Goal: Information Seeking & Learning: Learn about a topic

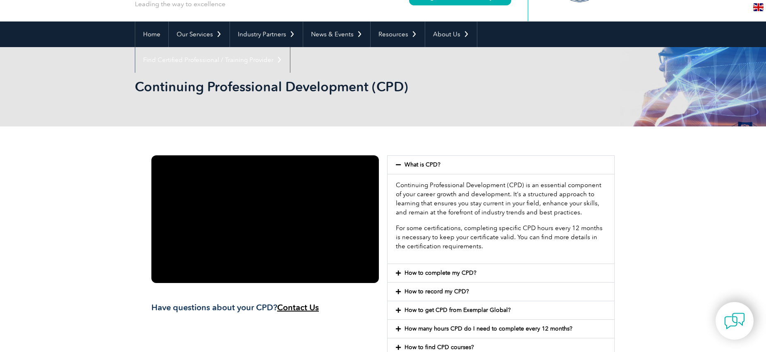
scroll to position [58, 0]
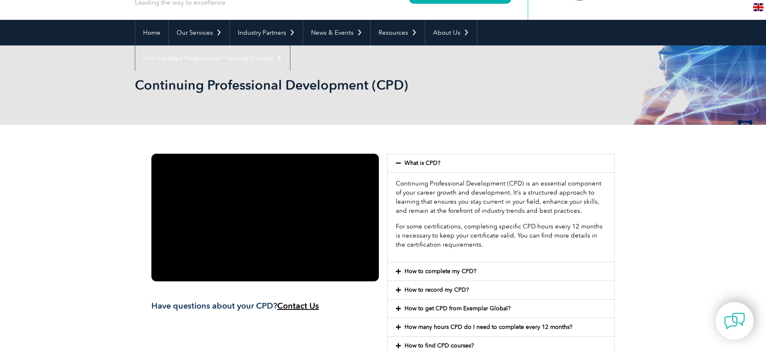
click at [400, 273] on icon at bounding box center [398, 272] width 5 height 6
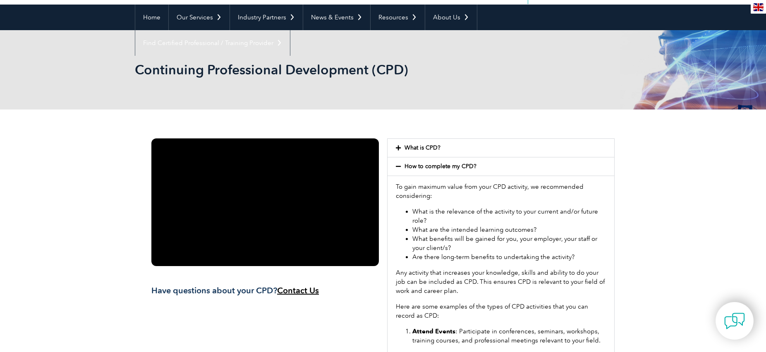
scroll to position [192, 0]
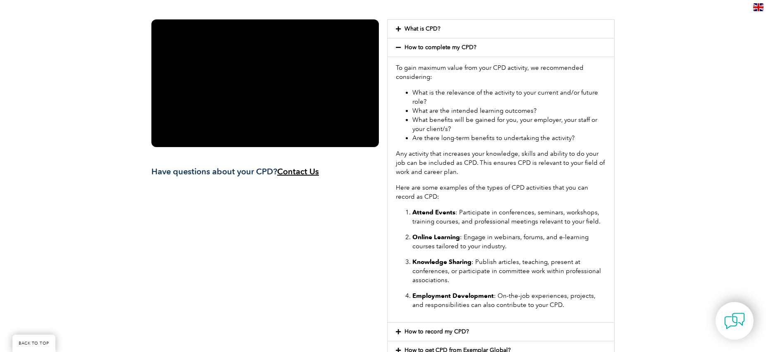
click at [546, 83] on div "To gain maximum value from your CPD activity, we recommended considering: What …" at bounding box center [500, 190] width 227 height 266
click at [487, 93] on li "What is the relevance of the activity to your current and/or future role?" at bounding box center [508, 97] width 193 height 18
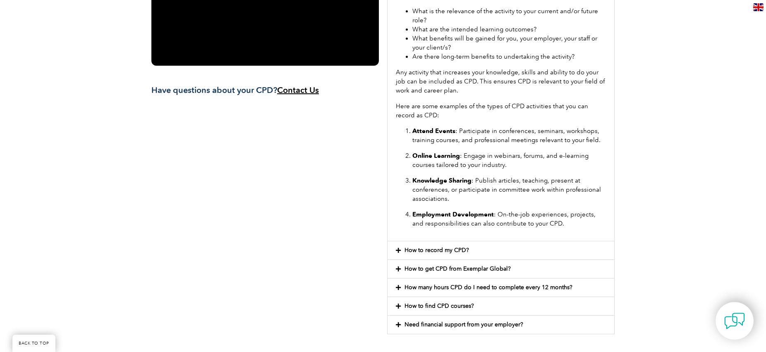
scroll to position [312, 0]
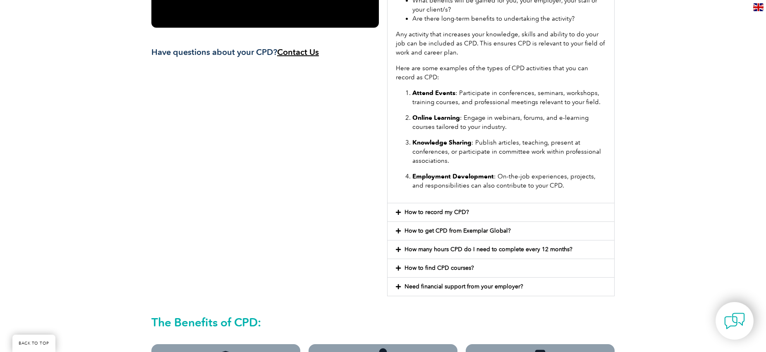
click at [522, 168] on ol "Attend Events : Participate in conferences, seminars, workshops, training cours…" at bounding box center [501, 139] width 210 height 102
click at [398, 212] on icon at bounding box center [398, 213] width 5 height 6
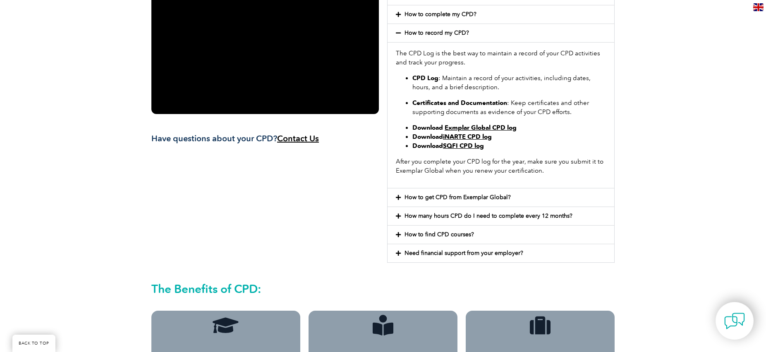
scroll to position [224, 0]
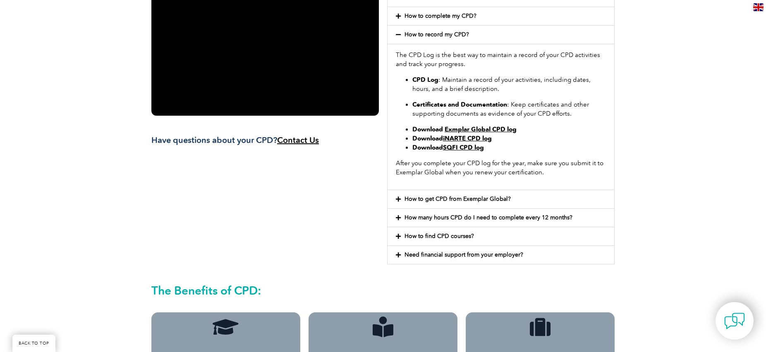
click at [494, 128] on link "Exmplar Global CPD log" at bounding box center [480, 129] width 72 height 7
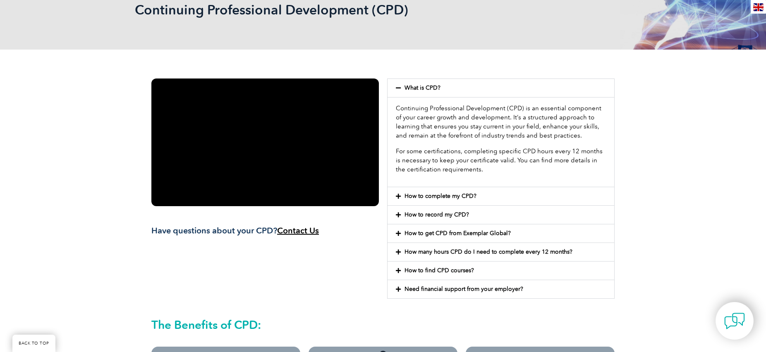
scroll to position [148, 0]
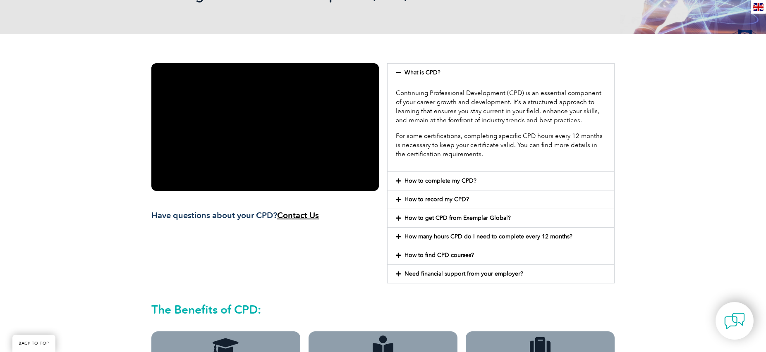
click at [420, 233] on link "How many hours CPD do I need to complete every 12 months?" at bounding box center [488, 236] width 168 height 7
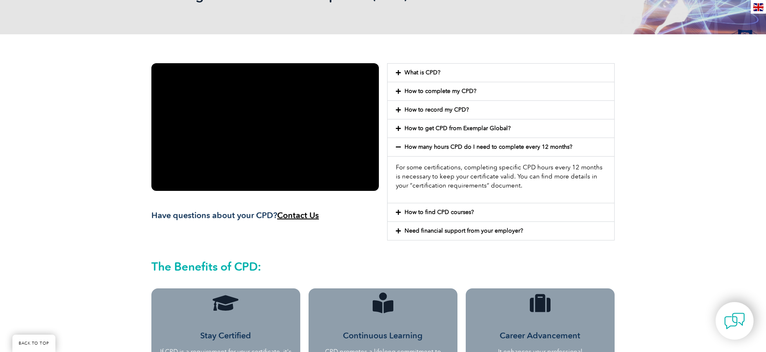
click at [590, 186] on p "For some certifications, completing specific CPD hours every 12 months is neces…" at bounding box center [501, 176] width 210 height 27
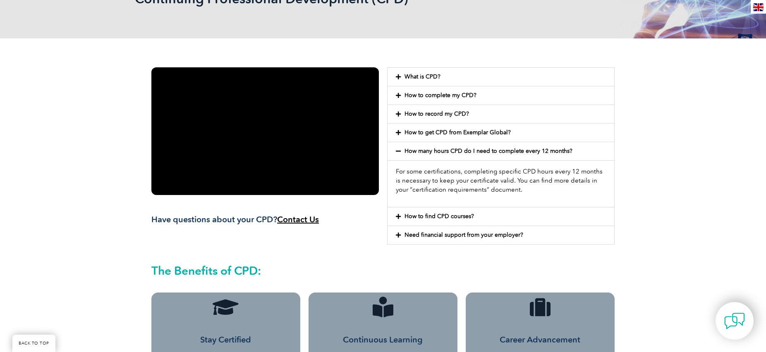
scroll to position [25, 0]
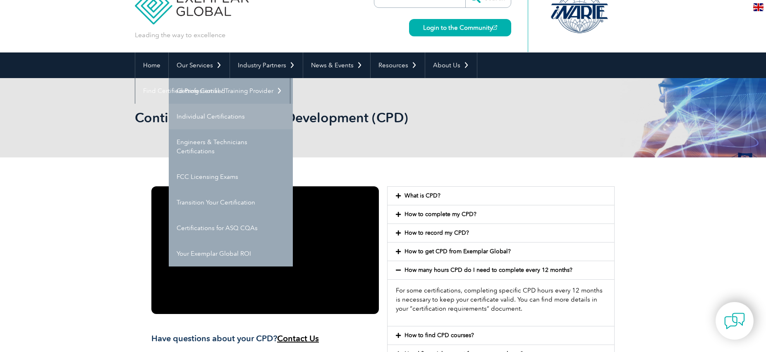
click at [215, 119] on link "Individual Certifications" at bounding box center [231, 117] width 124 height 26
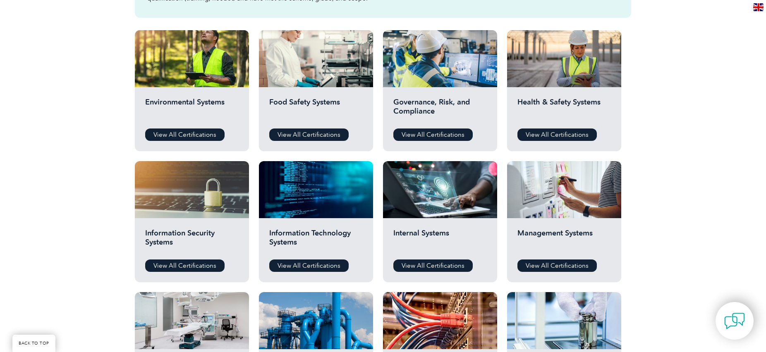
scroll to position [429, 0]
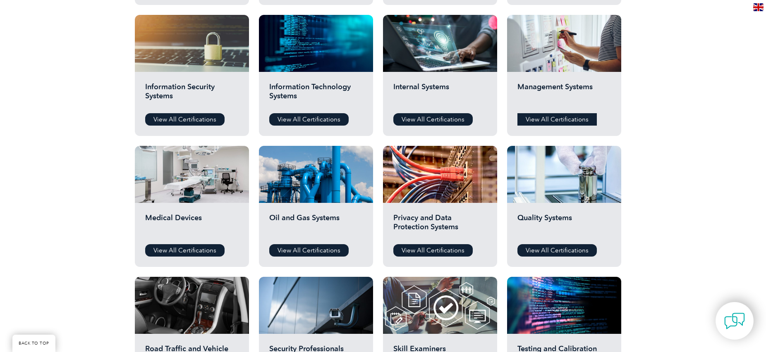
click at [558, 118] on link "View All Certifications" at bounding box center [556, 119] width 79 height 12
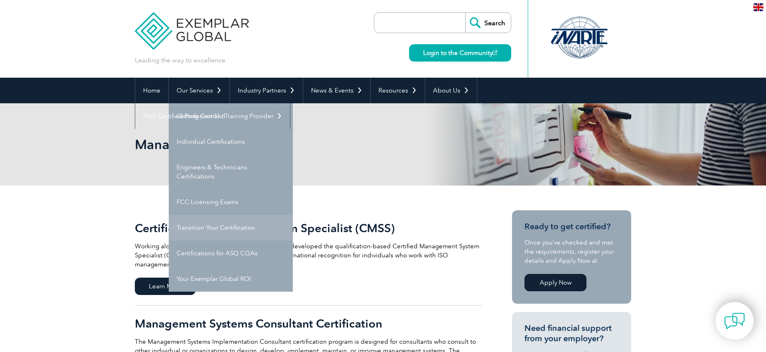
click at [234, 231] on link "Transition Your Certification" at bounding box center [231, 228] width 124 height 26
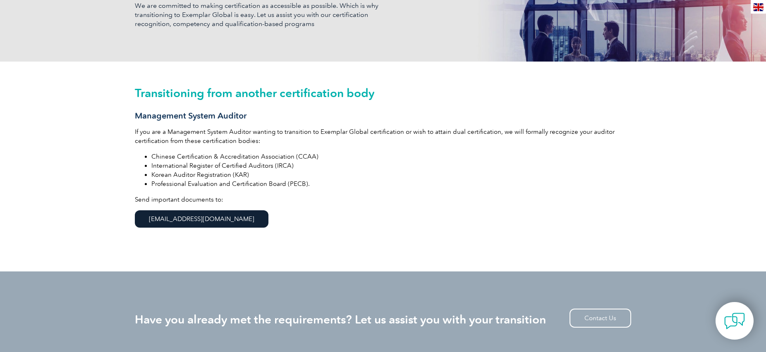
scroll to position [57, 0]
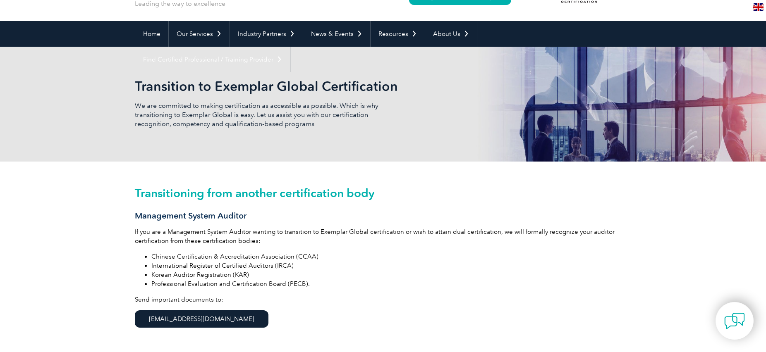
click at [334, 211] on h3 "Management System Auditor" at bounding box center [383, 216] width 496 height 10
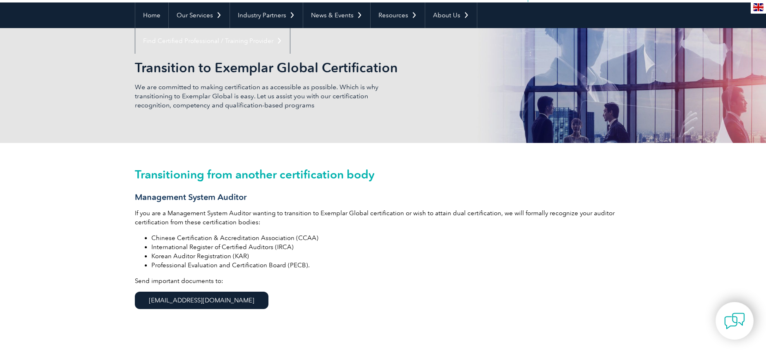
scroll to position [76, 0]
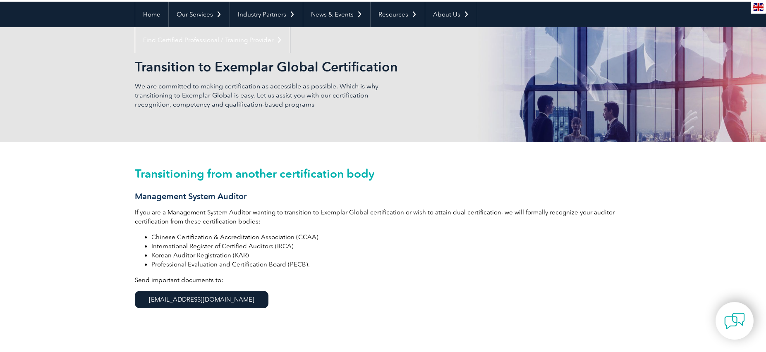
click at [332, 187] on div "Transitioning from another certification body Management System Auditor If you …" at bounding box center [383, 247] width 496 height 210
click at [324, 256] on li "Korean Auditor Registration (KAR)" at bounding box center [391, 255] width 480 height 9
click at [370, 254] on li "Korean Auditor Registration (KAR)" at bounding box center [391, 255] width 480 height 9
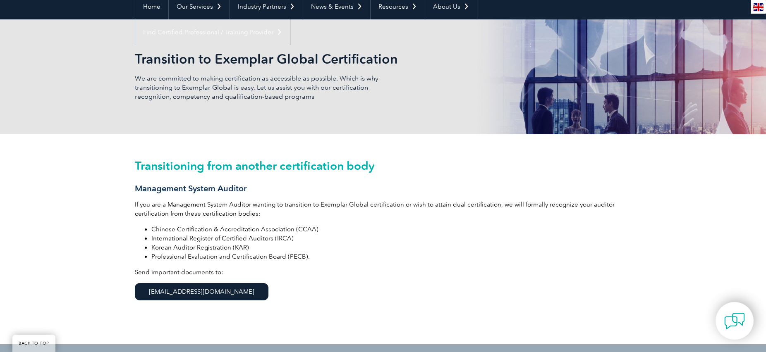
scroll to position [85, 0]
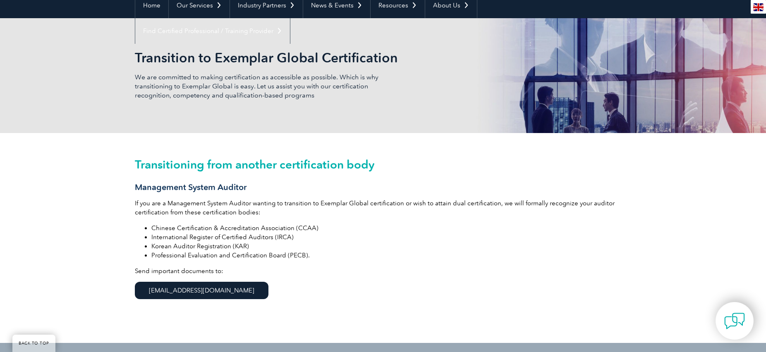
click at [350, 226] on li "Chinese Certification & Accreditation Association (CCAA)" at bounding box center [391, 228] width 480 height 9
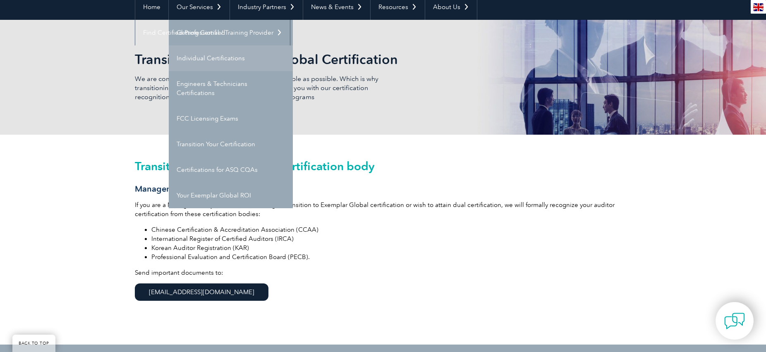
click at [204, 55] on link "Individual Certifications" at bounding box center [231, 58] width 124 height 26
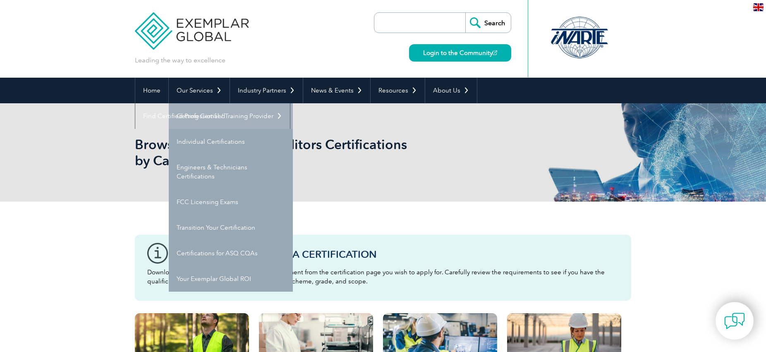
click at [209, 111] on link "Getting Certified" at bounding box center [231, 116] width 124 height 26
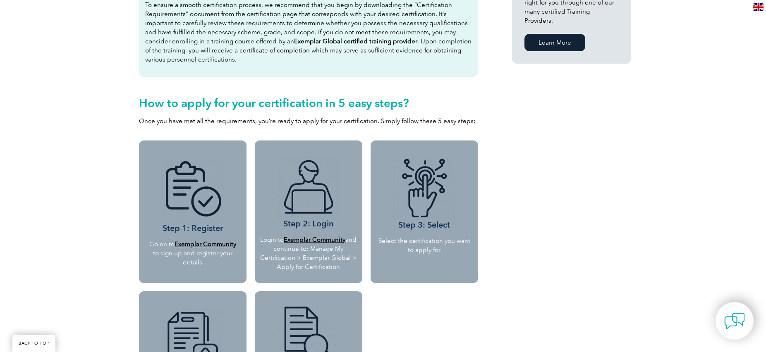
scroll to position [637, 0]
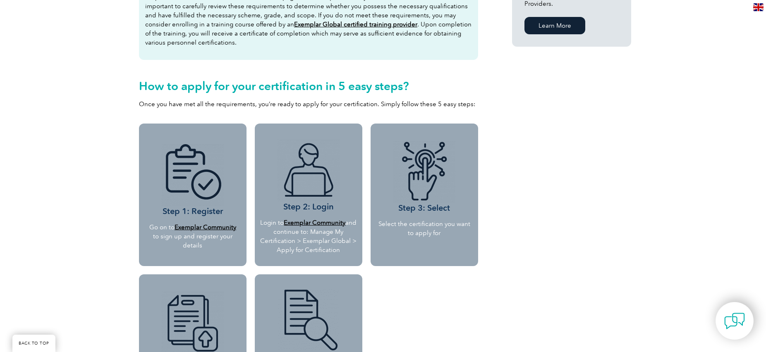
click at [555, 254] on div "Why should you get certified? Gaining personnel certification will enhance your…" at bounding box center [383, 12] width 496 height 928
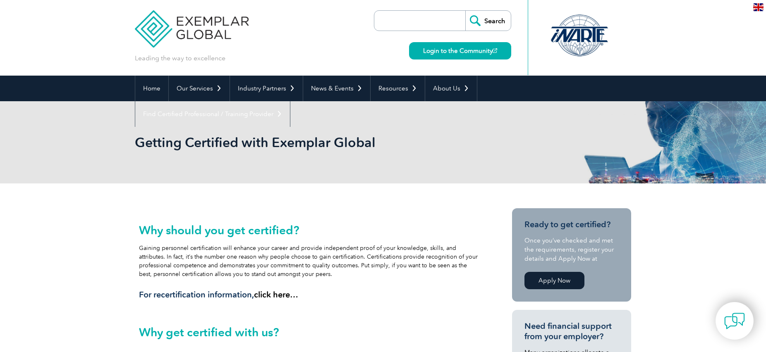
scroll to position [0, 0]
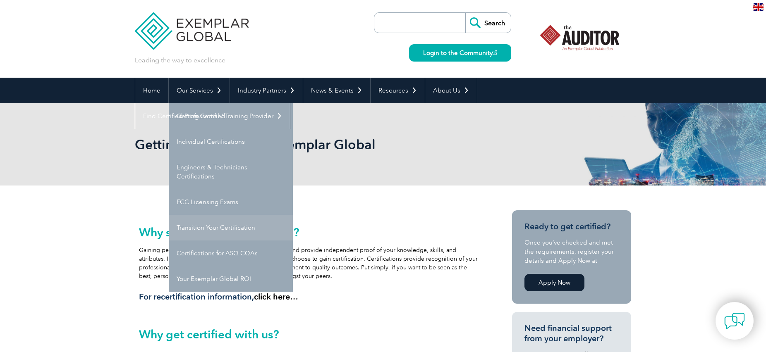
click at [209, 227] on link "Transition Your Certification" at bounding box center [231, 228] width 124 height 26
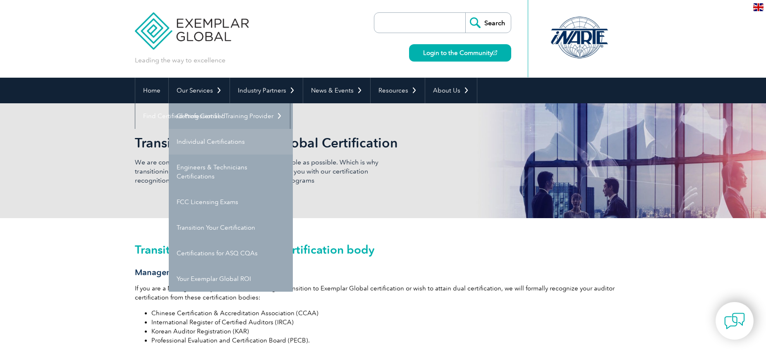
click at [205, 138] on link "Individual Certifications" at bounding box center [231, 142] width 124 height 26
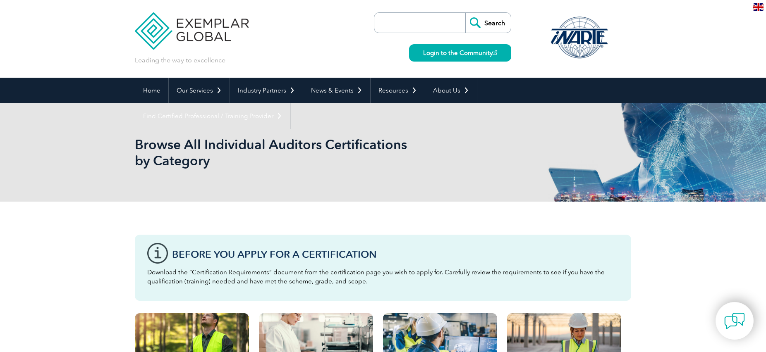
click at [453, 162] on div "Browse All Individual Auditors Certifications by Category" at bounding box center [383, 152] width 496 height 98
click at [403, 151] on h1 "Browse All Individual Auditors Certifications by Category" at bounding box center [293, 152] width 317 height 32
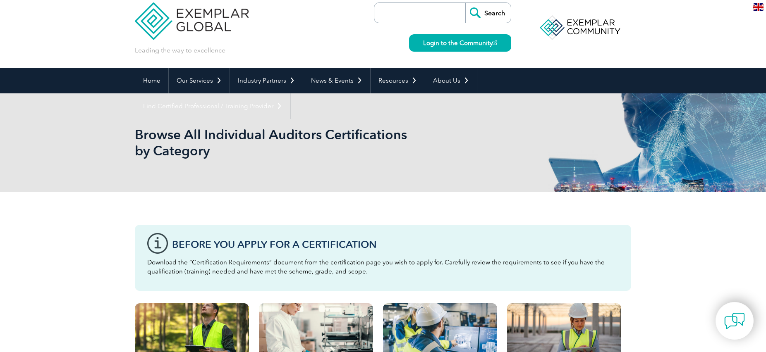
scroll to position [23, 0]
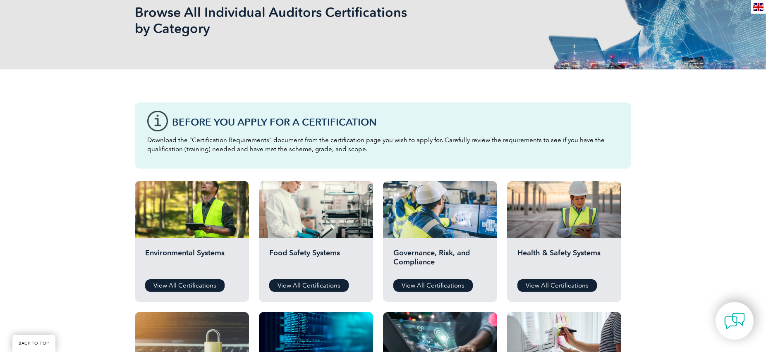
scroll to position [450, 0]
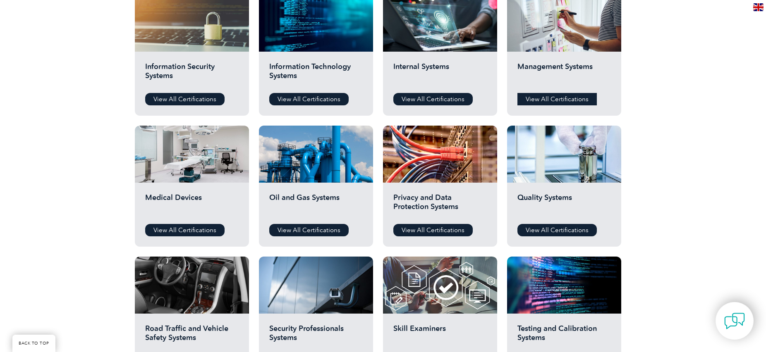
click at [549, 100] on link "View All Certifications" at bounding box center [556, 99] width 79 height 12
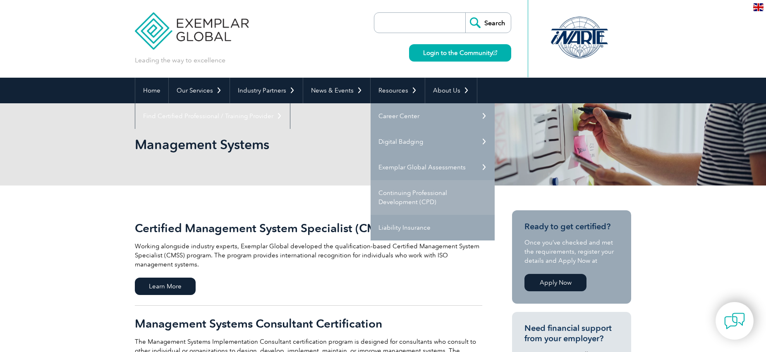
click at [405, 198] on link "Continuing Professional Development (CPD)" at bounding box center [432, 197] width 124 height 35
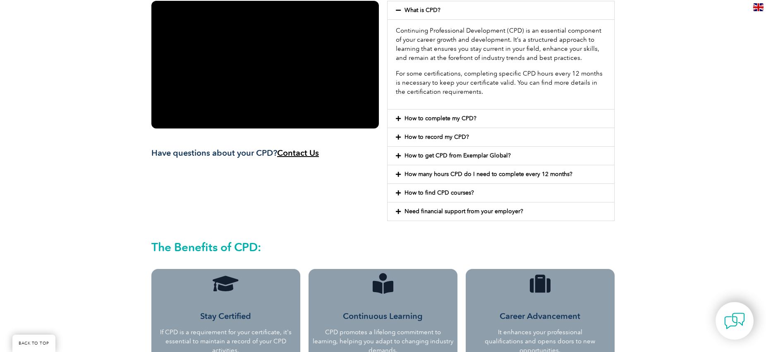
scroll to position [199, 0]
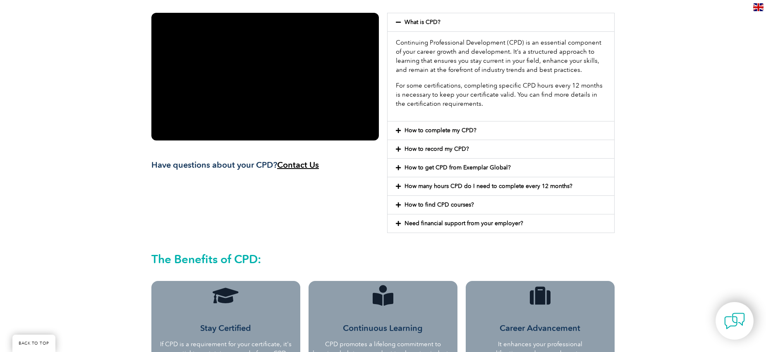
click at [463, 204] on link "How to find CPD courses?" at bounding box center [438, 204] width 69 height 7
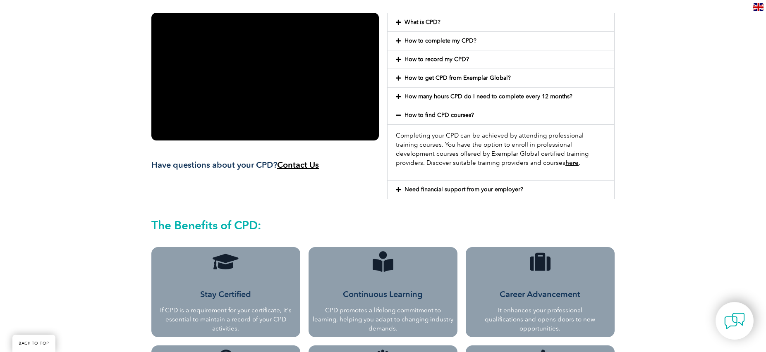
click at [565, 164] on link "here" at bounding box center [571, 162] width 13 height 7
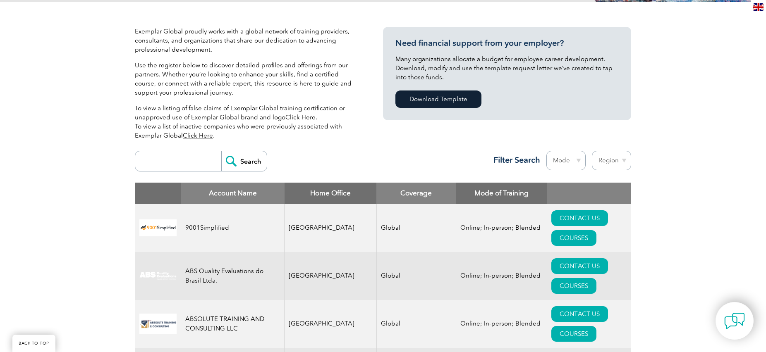
scroll to position [195, 0]
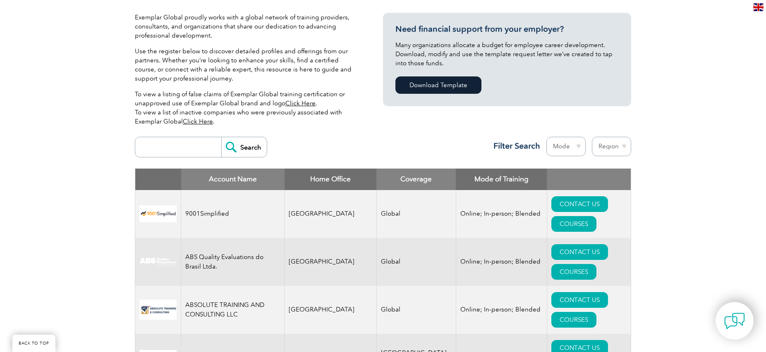
click at [322, 133] on div "Search Region Australia Bahrain Bangladesh Brazil Canada Colombia Dominican Rep…" at bounding box center [383, 151] width 496 height 36
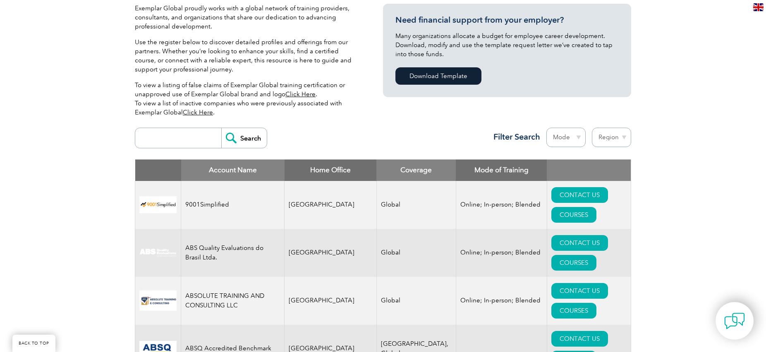
scroll to position [154, 0]
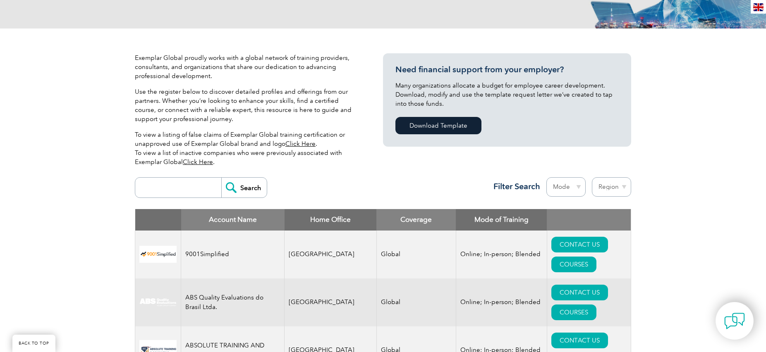
click at [302, 167] on div "Exemplar Global proudly works with a global network of training providers, cons…" at bounding box center [246, 113] width 223 height 120
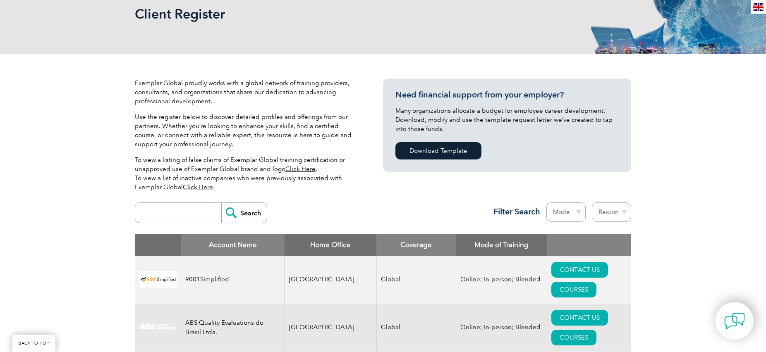
click at [324, 145] on p "Use the register below to discover detailed profiles and offerings from our par…" at bounding box center [246, 130] width 223 height 36
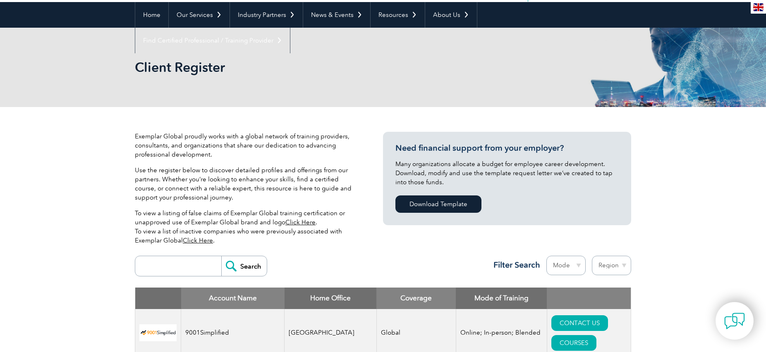
scroll to position [74, 0]
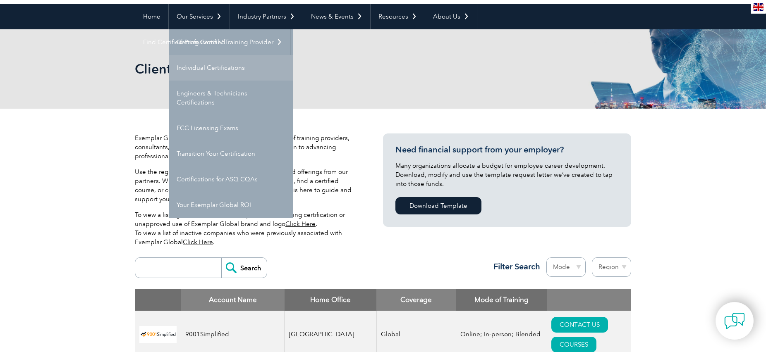
click at [222, 67] on link "Individual Certifications" at bounding box center [231, 68] width 124 height 26
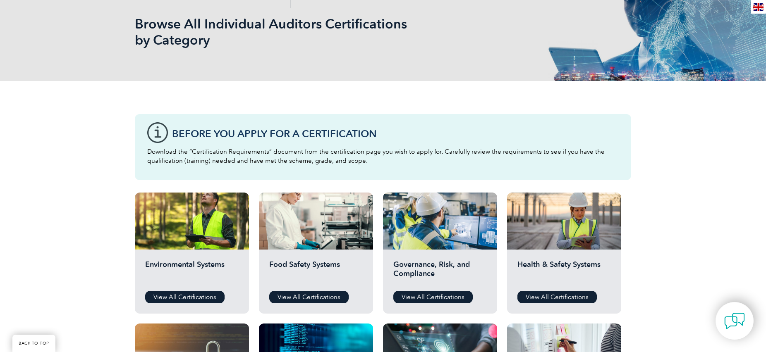
scroll to position [44, 0]
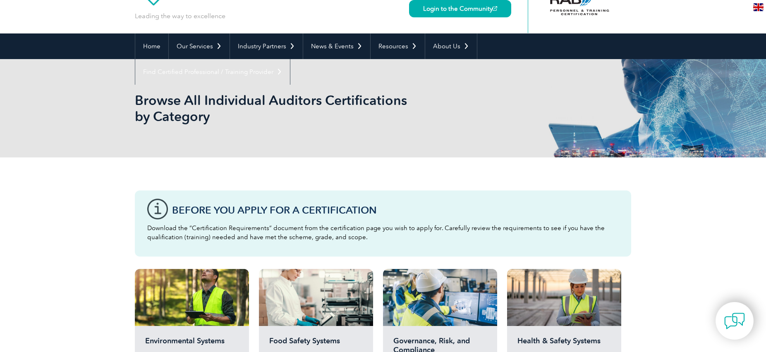
click at [323, 137] on div "Browse All Individual Auditors Certifications by Category" at bounding box center [383, 108] width 496 height 98
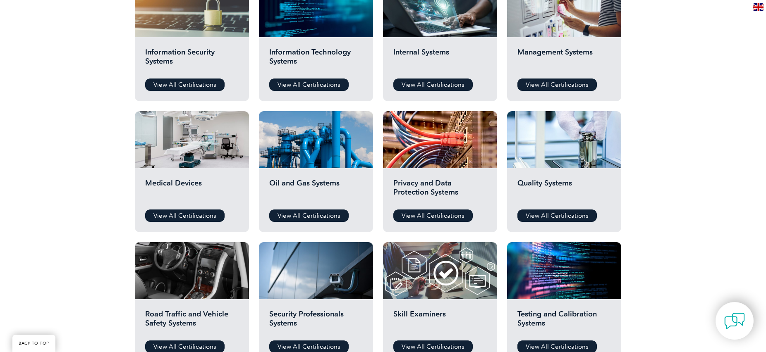
scroll to position [476, 0]
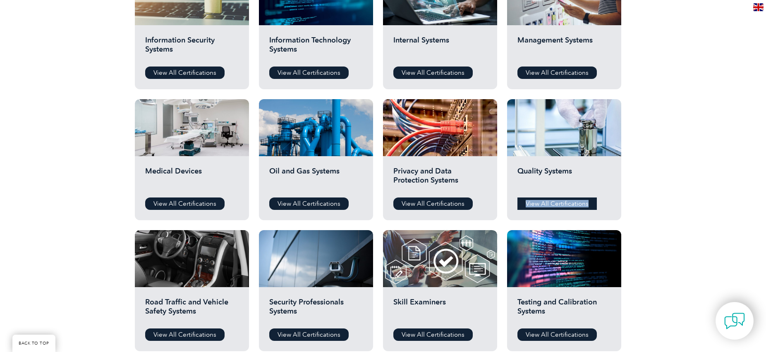
click at [550, 205] on link "View All Certifications" at bounding box center [556, 204] width 79 height 12
click at [664, 143] on div "Before You Apply For a Certification Download the “Certification Requirements” …" at bounding box center [383, 56] width 766 height 661
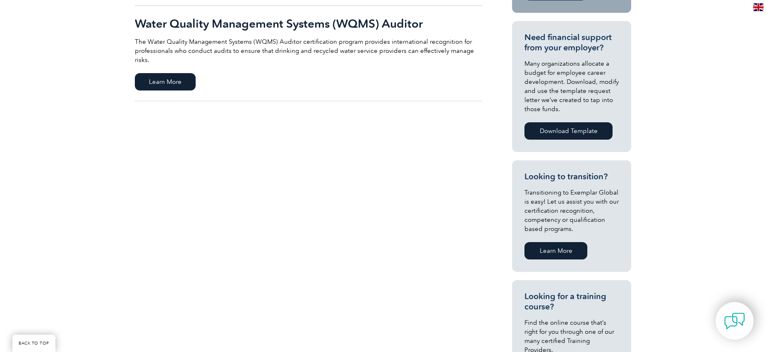
scroll to position [196, 0]
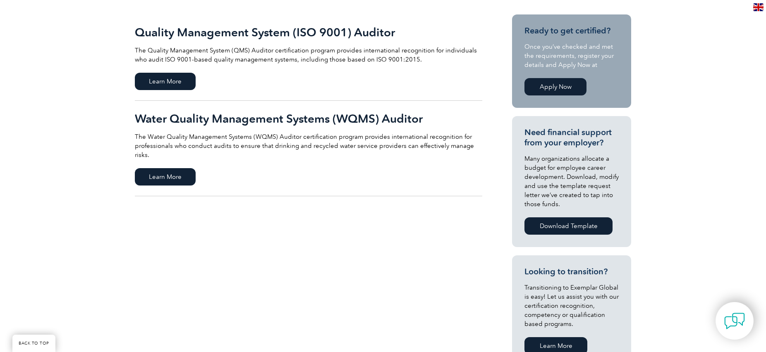
click at [425, 196] on div "Quality Management System (ISO 9001) Auditor The Quality Management System (QMS…" at bounding box center [383, 258] width 496 height 536
click at [375, 198] on div "Quality Management System (ISO 9001) Auditor The Quality Management System (QMS…" at bounding box center [383, 258] width 496 height 536
click at [387, 226] on div "Quality Management System (ISO 9001) Auditor The Quality Management System (QMS…" at bounding box center [383, 258] width 496 height 536
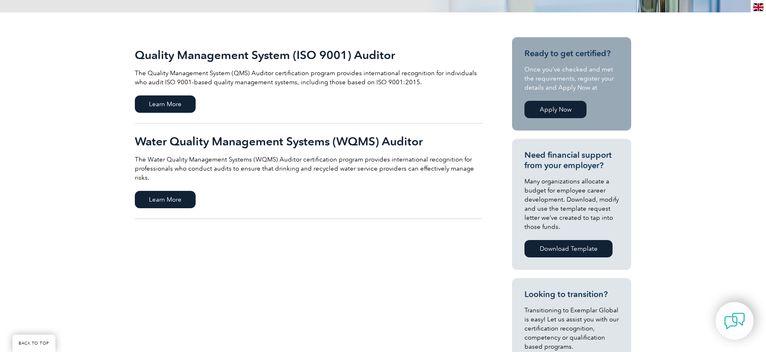
scroll to position [172, 0]
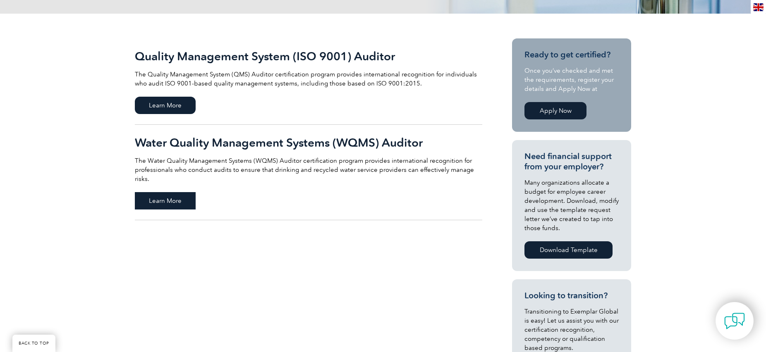
click at [153, 193] on span "Learn More" at bounding box center [165, 200] width 61 height 17
click at [183, 101] on span "Learn More" at bounding box center [165, 105] width 61 height 17
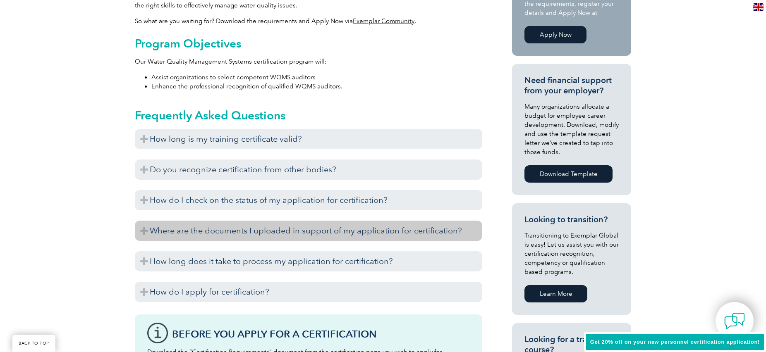
scroll to position [332, 0]
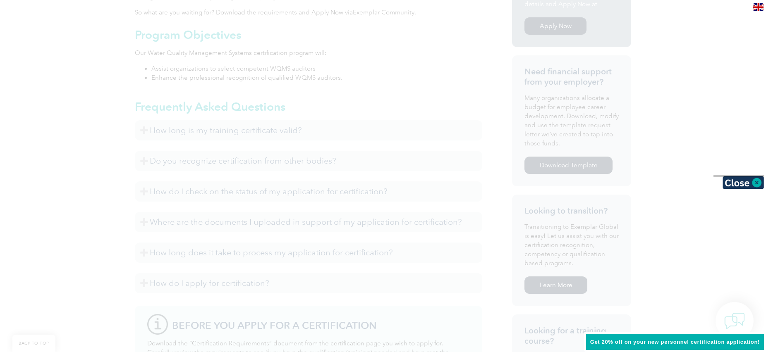
click at [263, 134] on div at bounding box center [383, 176] width 766 height 352
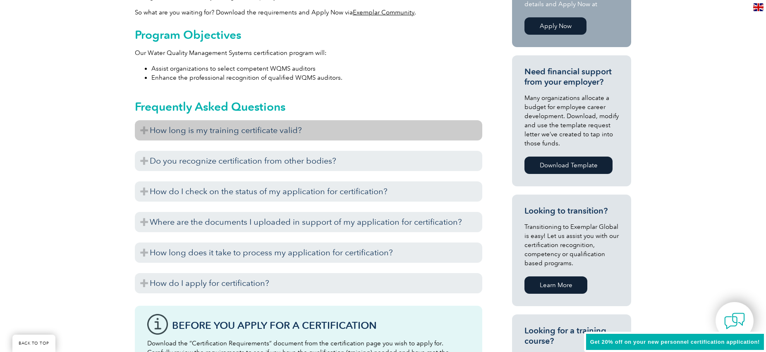
click at [258, 131] on h3 "How long is my training certificate valid?" at bounding box center [308, 130] width 347 height 20
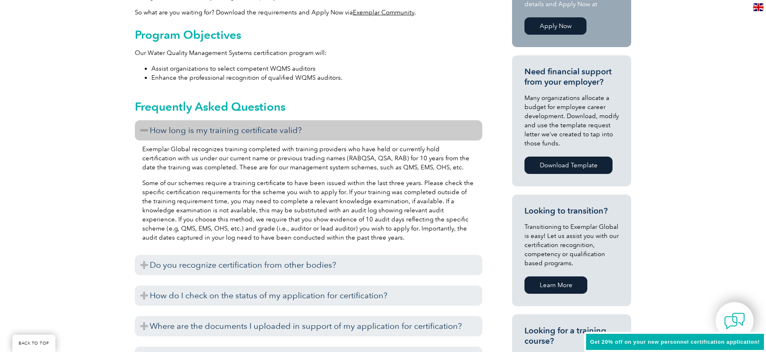
click at [255, 131] on h3 "How long is my training certificate valid?" at bounding box center [308, 130] width 347 height 20
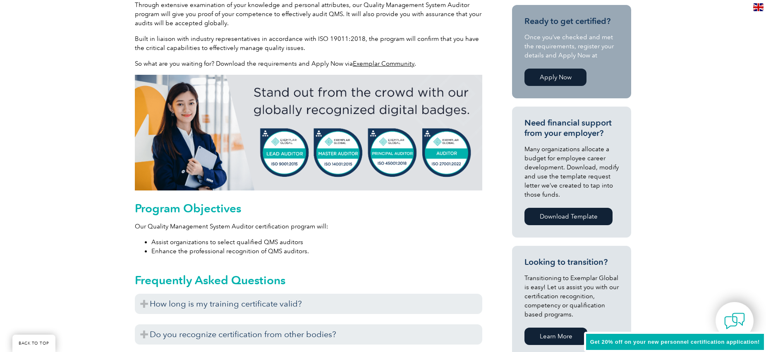
scroll to position [525, 0]
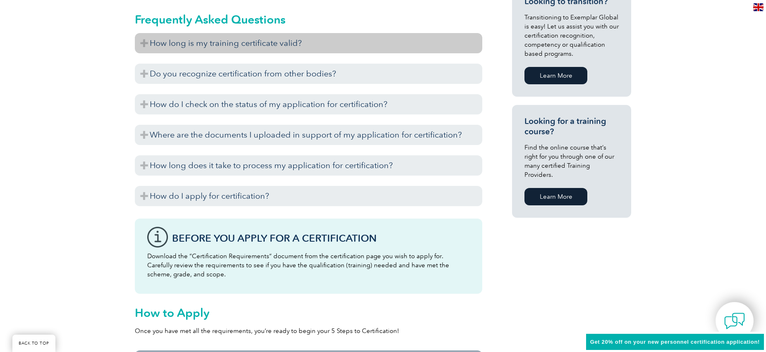
click at [229, 45] on h3 "How long is my training certificate valid?" at bounding box center [308, 43] width 347 height 20
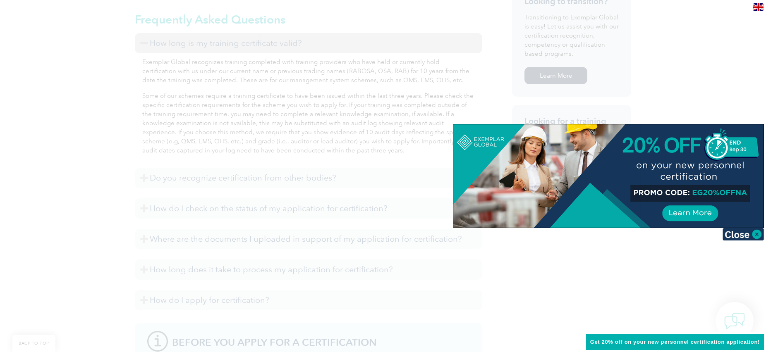
click at [434, 109] on div at bounding box center [383, 176] width 766 height 352
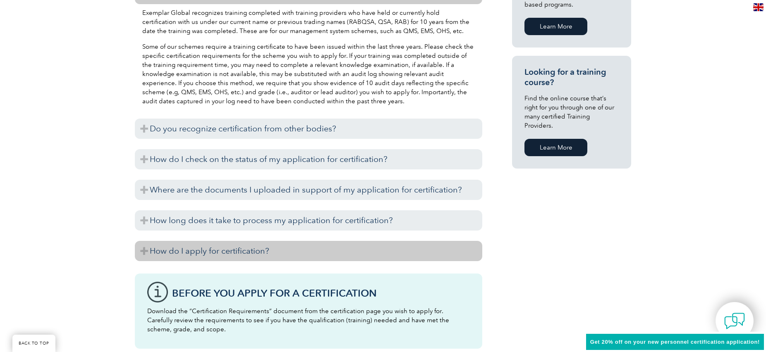
scroll to position [575, 0]
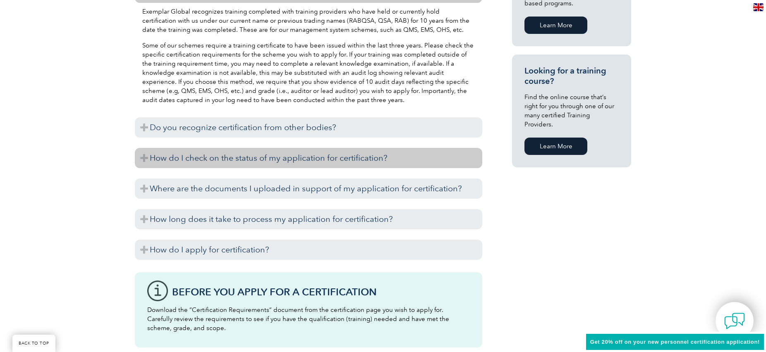
click at [239, 154] on h3 "How do I check on the status of my application for certification?" at bounding box center [308, 158] width 347 height 20
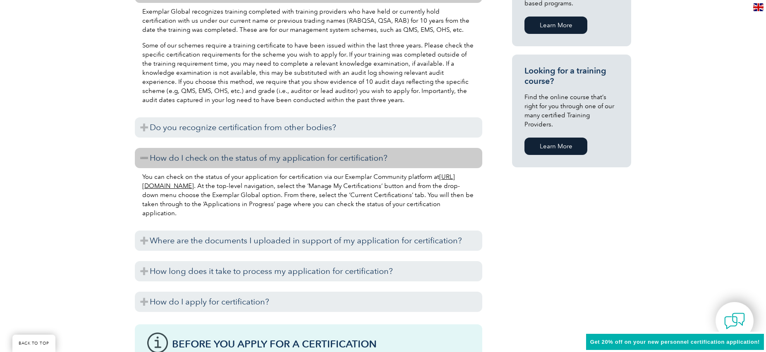
click at [246, 160] on h3 "How do I check on the status of my application for certification?" at bounding box center [308, 158] width 347 height 20
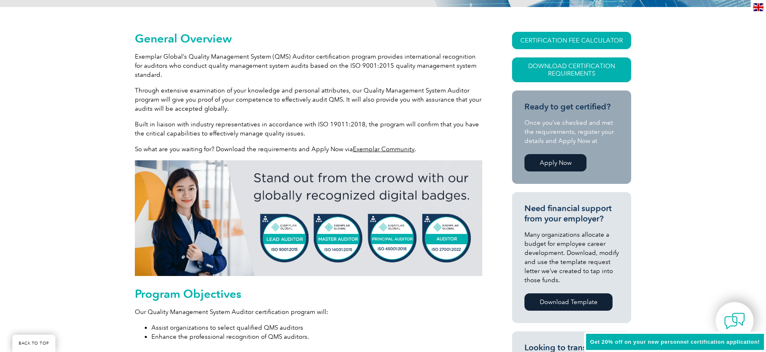
scroll to position [0, 0]
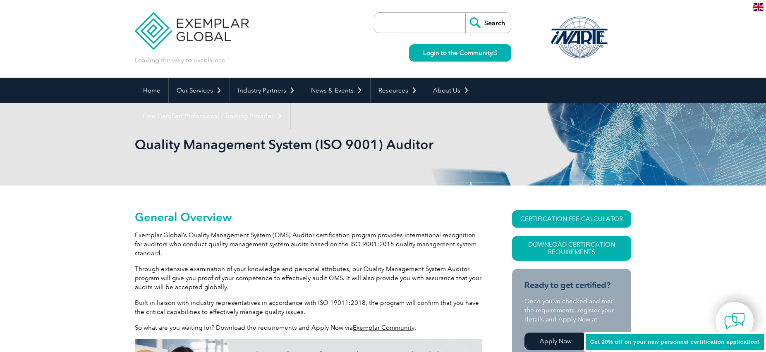
click at [280, 212] on h2 "General Overview" at bounding box center [308, 216] width 347 height 13
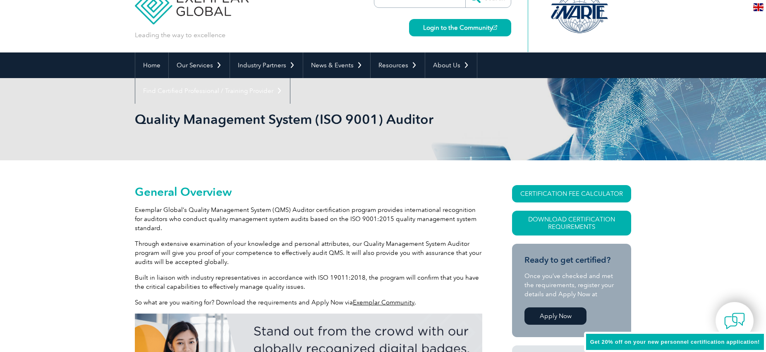
click at [290, 217] on p "Exemplar Global’s Quality Management System (QMS) Auditor certification program…" at bounding box center [308, 218] width 347 height 27
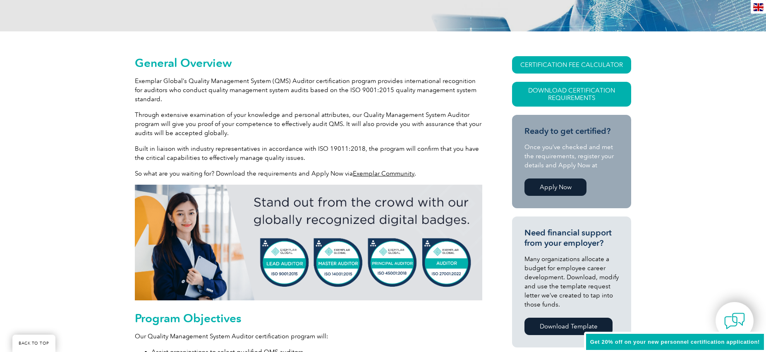
scroll to position [155, 0]
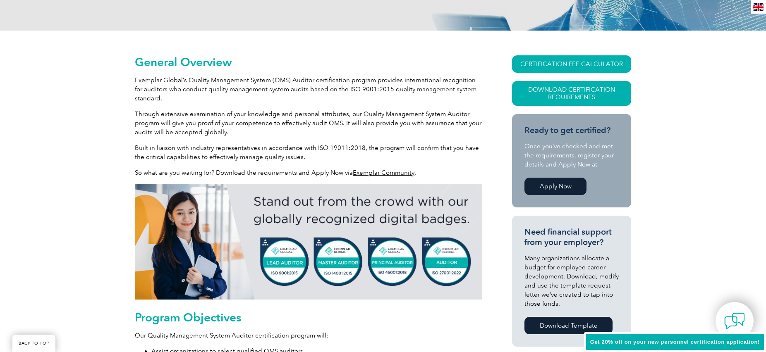
click at [271, 131] on p "Through extensive examination of your knowledge and personal attributes, our Qu…" at bounding box center [308, 123] width 347 height 27
click at [282, 116] on p "Through extensive examination of your knowledge and personal attributes, our Qu…" at bounding box center [308, 123] width 347 height 27
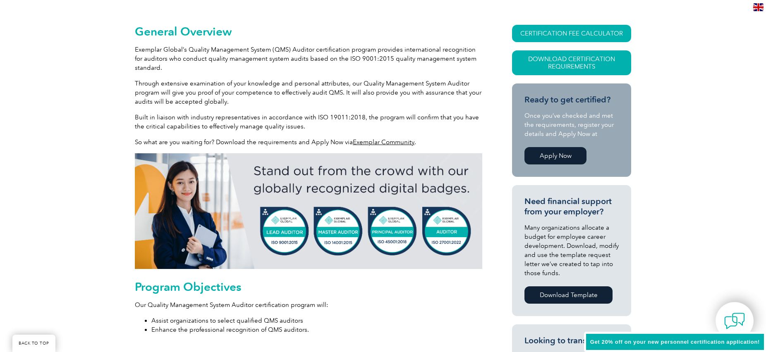
scroll to position [194, 0]
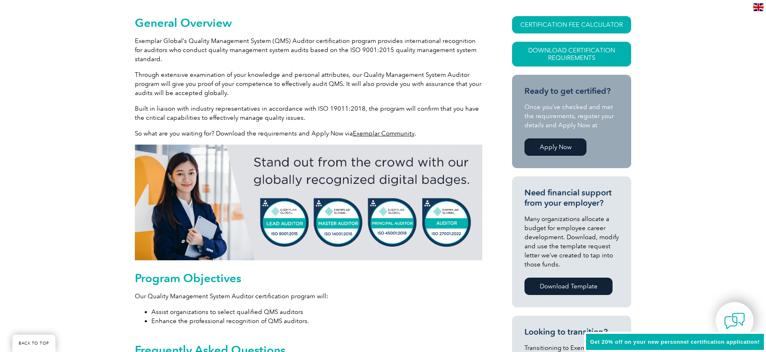
click at [367, 285] on div "Program Objectives Our Quality Management System Auditor certification program …" at bounding box center [308, 299] width 347 height 54
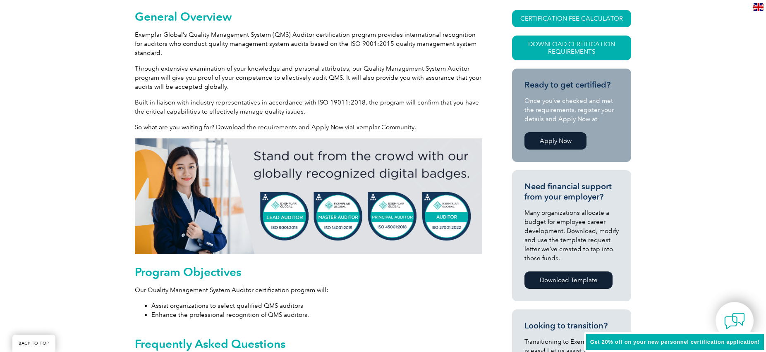
scroll to position [211, 0]
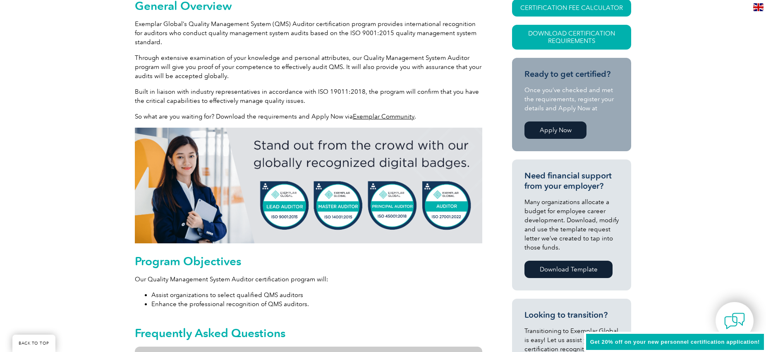
click at [368, 268] on div "Program Objectives Our Quality Management System Auditor certification program …" at bounding box center [308, 282] width 347 height 54
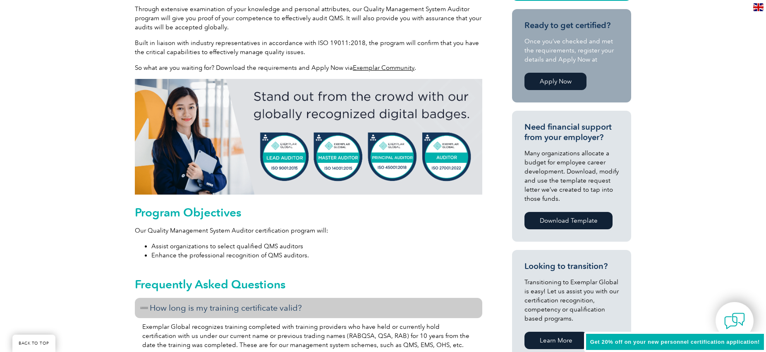
scroll to position [344, 0]
